Goal: Navigation & Orientation: Find specific page/section

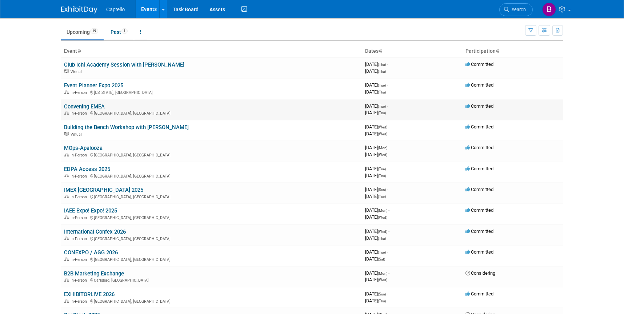
scroll to position [23, 0]
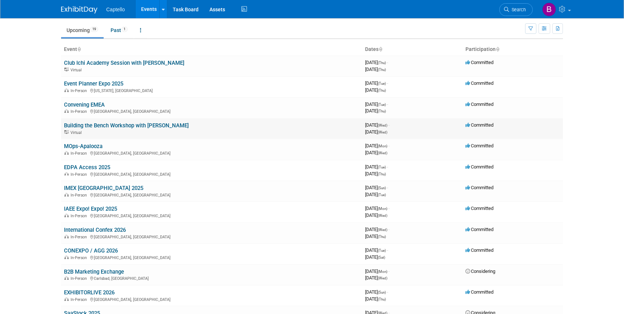
click at [139, 124] on link "Building the Bench Workshop with [PERSON_NAME]" at bounding box center [126, 125] width 125 height 7
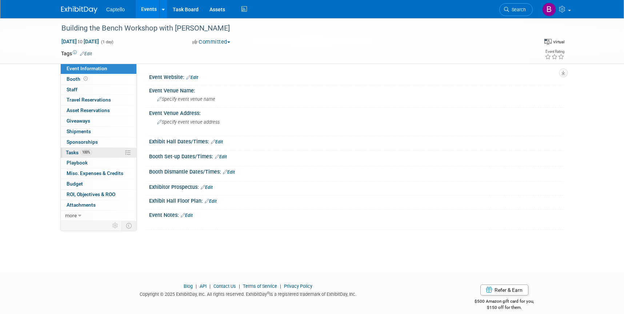
click at [88, 149] on link "100% Tasks 100%" at bounding box center [99, 153] width 76 height 10
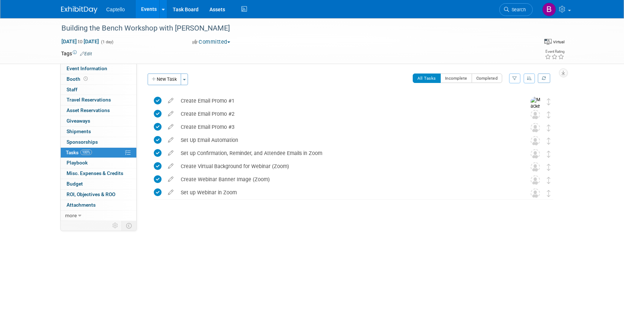
click at [76, 150] on span "Tasks 100%" at bounding box center [79, 152] width 26 height 6
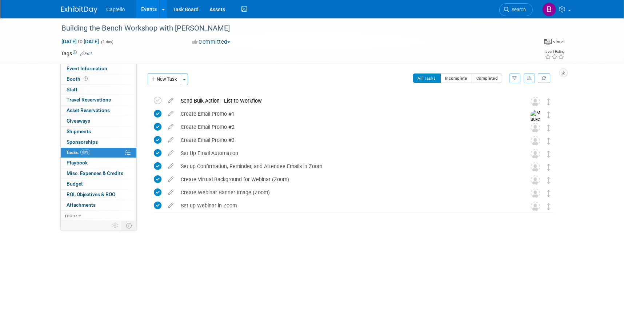
click at [144, 10] on link "Events" at bounding box center [149, 9] width 27 height 18
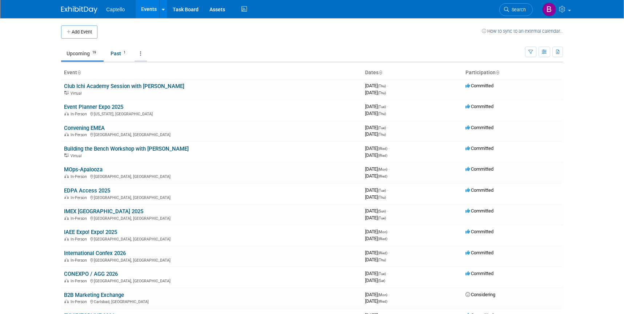
click at [145, 52] on link at bounding box center [141, 54] width 12 height 14
click at [200, 39] on td "Upcoming 19 Past 1 All Events 20 Past and Upcoming Grouped Annually Events grou…" at bounding box center [293, 51] width 464 height 24
click at [188, 9] on link "Task Board" at bounding box center [185, 9] width 37 height 18
click at [120, 8] on span "Captello" at bounding box center [115, 10] width 19 height 6
click at [41, 46] on body "Captello Events Add Event Bulk Upload Events Shareable Event Boards Recently Vi…" at bounding box center [312, 157] width 624 height 314
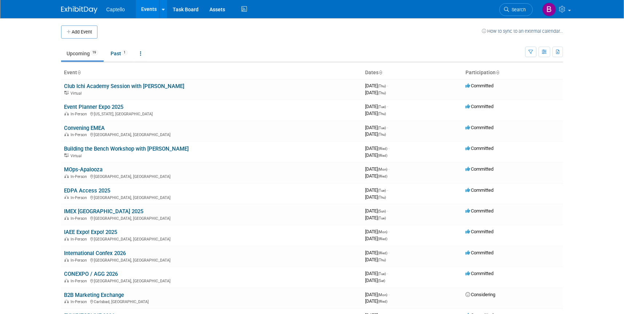
click at [35, 41] on body "Captello Events Add Event Bulk Upload Events Shareable Event Boards Recently Vi…" at bounding box center [312, 157] width 624 height 314
click at [35, 42] on body "Captello Events Add Event Bulk Upload Events Shareable Event Boards Recently Vi…" at bounding box center [312, 157] width 624 height 314
click at [562, 7] on icon at bounding box center [563, 9] width 8 height 7
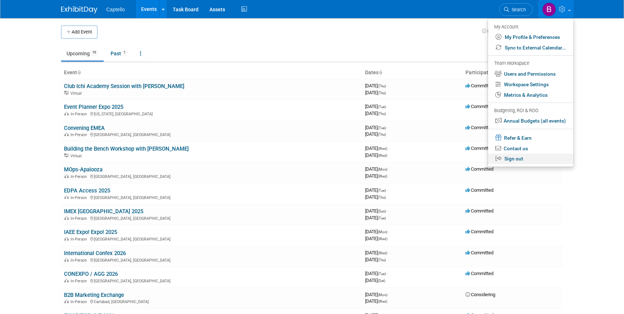
click at [521, 160] on link "Sign out" at bounding box center [530, 158] width 85 height 11
